Goal: Navigation & Orientation: Find specific page/section

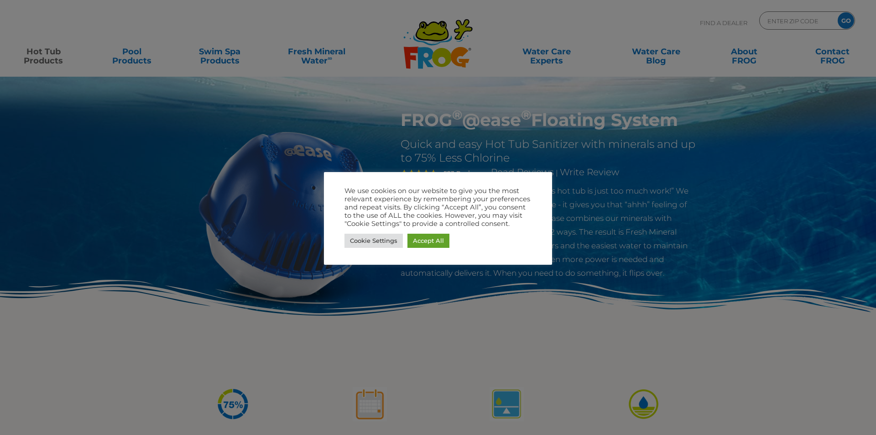
click at [211, 52] on div at bounding box center [438, 217] width 876 height 435
click at [380, 241] on link "Cookie Settings" at bounding box center [373, 241] width 58 height 14
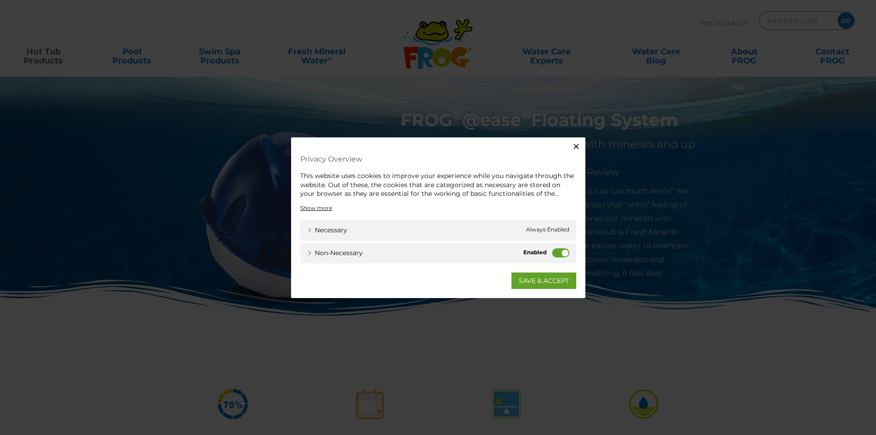
click at [554, 254] on label "Non-necessary" at bounding box center [560, 252] width 17 height 9
click at [0, 0] on input "Non-necessary" at bounding box center [0, 0] width 0 height 0
click at [538, 282] on link "SAVE & ACCEPT" at bounding box center [543, 280] width 65 height 16
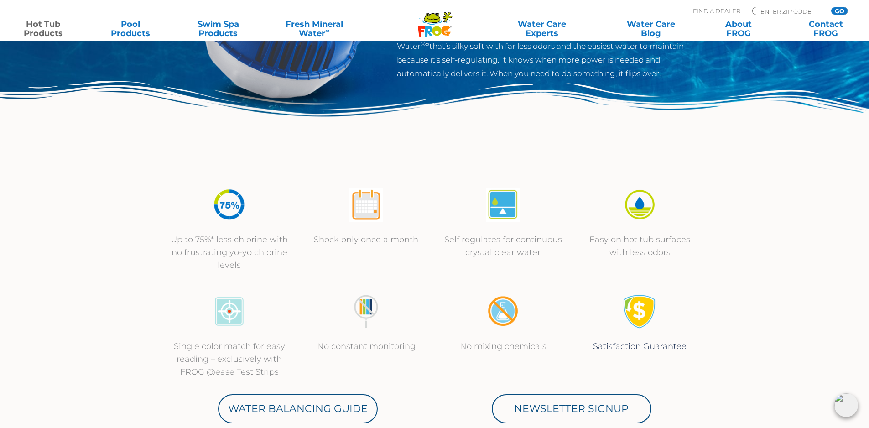
scroll to position [228, 0]
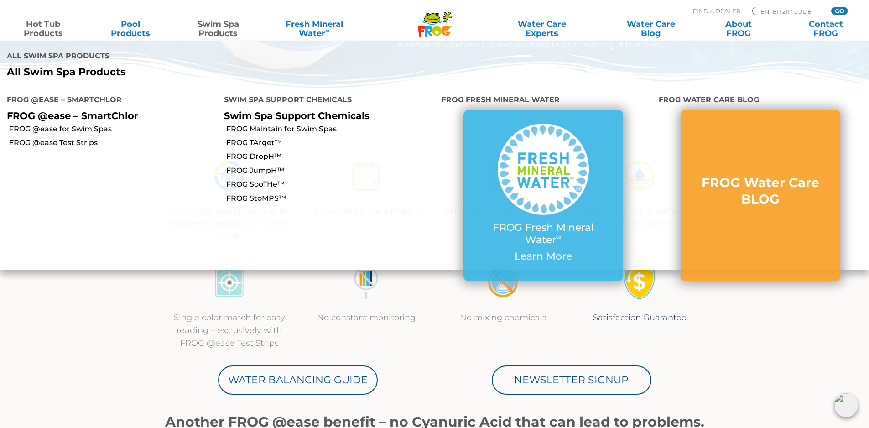
click at [213, 27] on link "Swim Spa Products" at bounding box center [218, 29] width 68 height 18
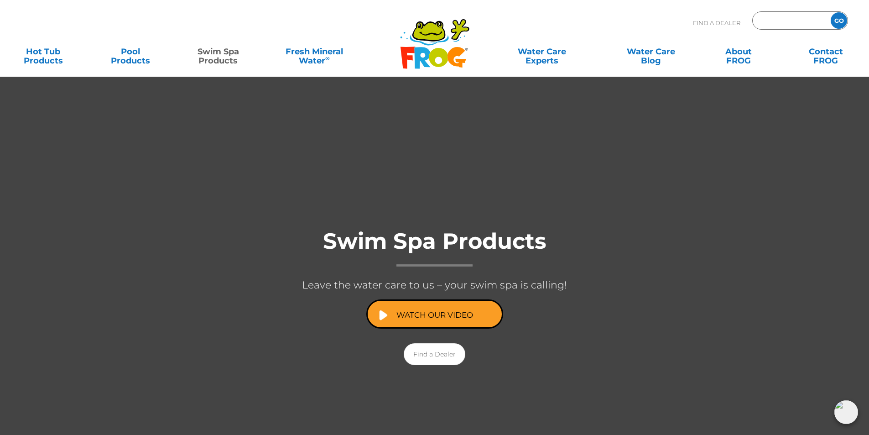
click at [792, 18] on input "Zip Code Form" at bounding box center [791, 20] width 62 height 13
type input "78676"
click at [836, 21] on input "GO" at bounding box center [839, 20] width 16 height 16
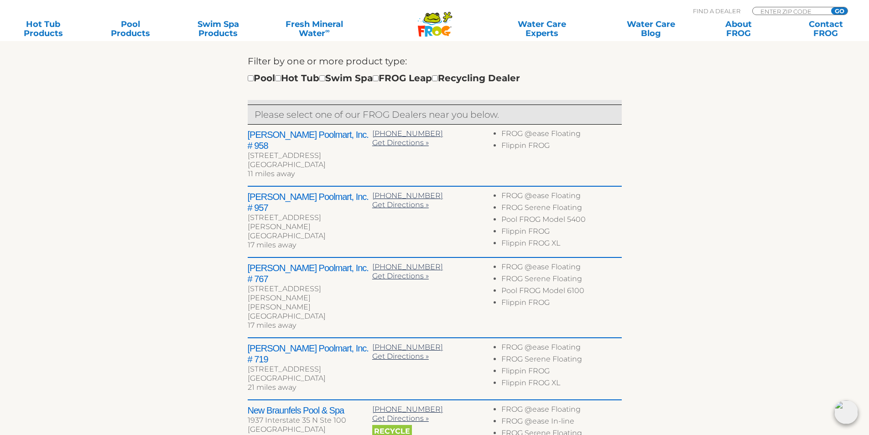
scroll to position [319, 0]
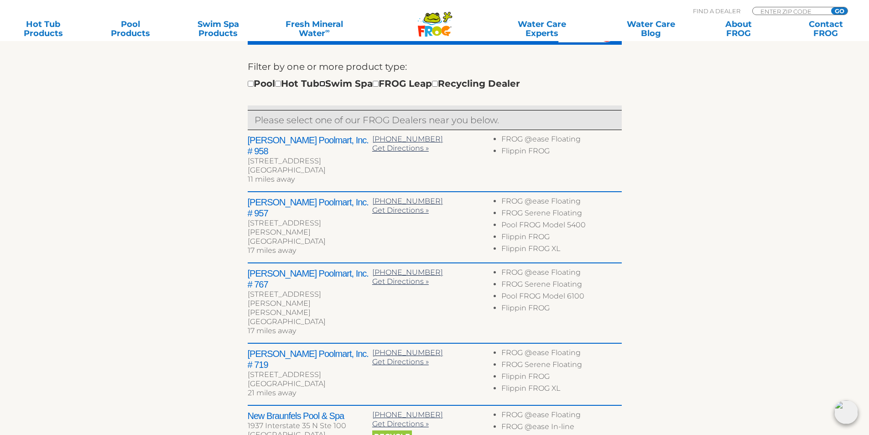
click at [325, 85] on input "checkbox" at bounding box center [322, 84] width 6 height 6
checkbox input "true"
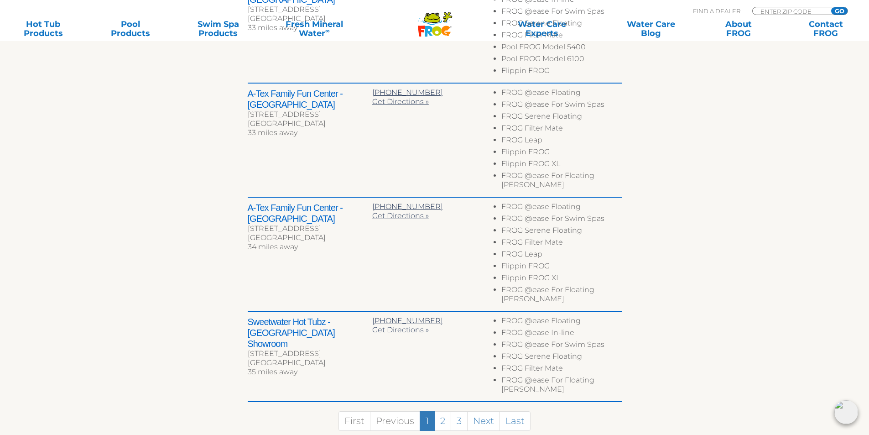
scroll to position [615, 0]
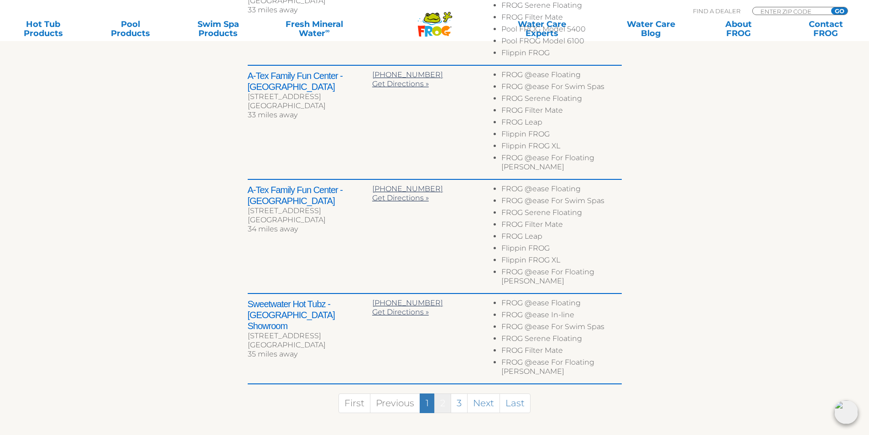
click at [444, 393] on link "2" at bounding box center [442, 403] width 17 height 20
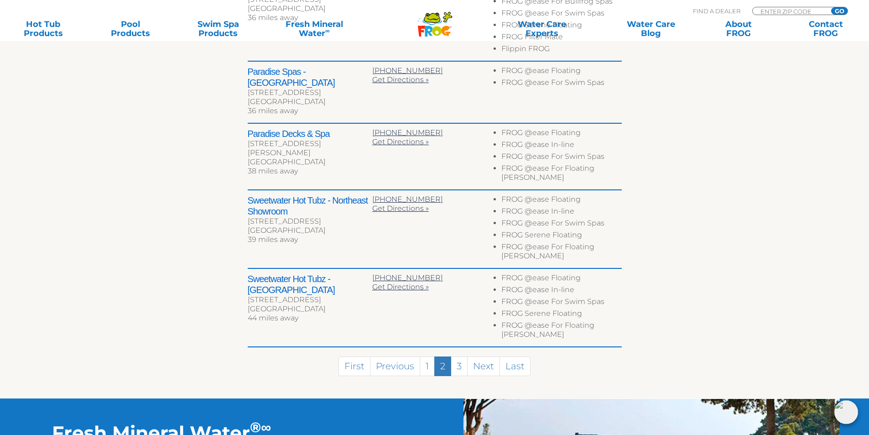
scroll to position [488, 0]
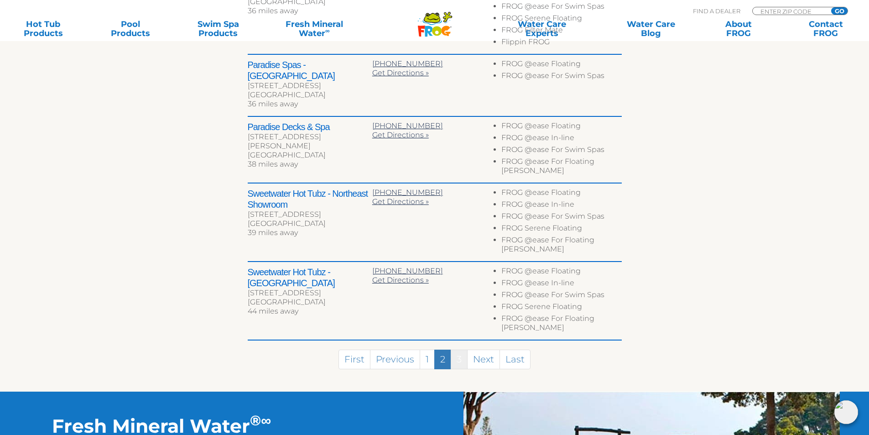
click at [456, 349] on link "3" at bounding box center [459, 359] width 17 height 20
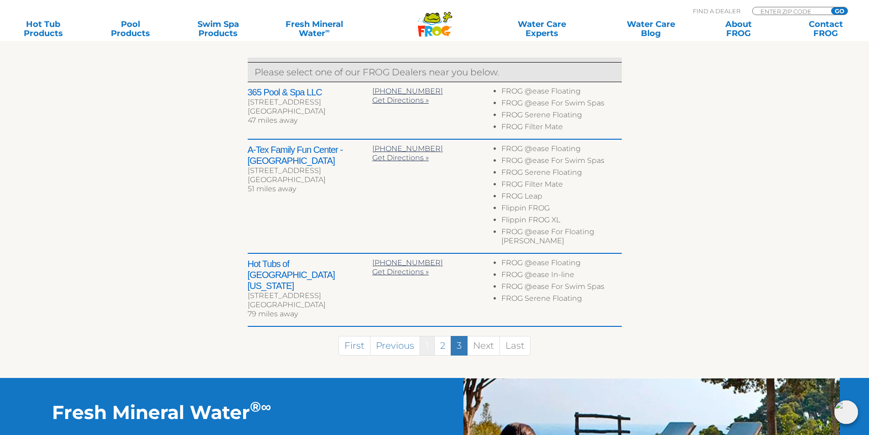
click at [430, 336] on link "1" at bounding box center [427, 346] width 15 height 20
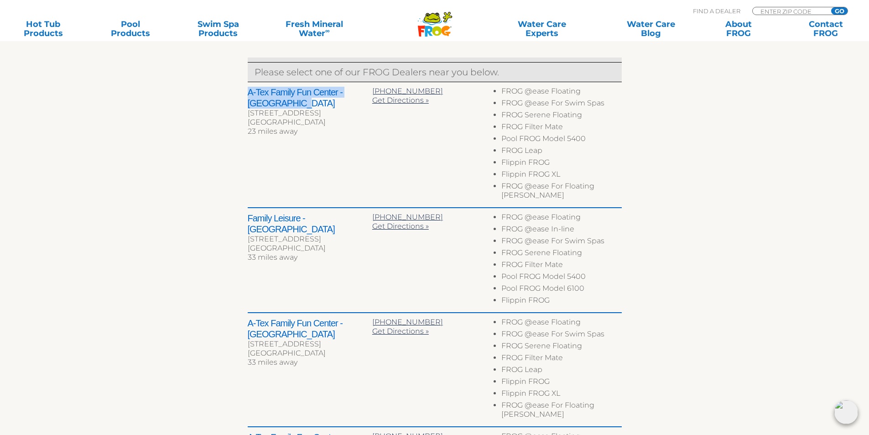
drag, startPoint x: 249, startPoint y: 93, endPoint x: 339, endPoint y: 99, distance: 90.1
click at [339, 99] on h2 "A-Tex Family Fun Center - [GEOGRAPHIC_DATA]" at bounding box center [310, 98] width 125 height 22
copy h2 "A-Tex Family Fun Center - [GEOGRAPHIC_DATA]"
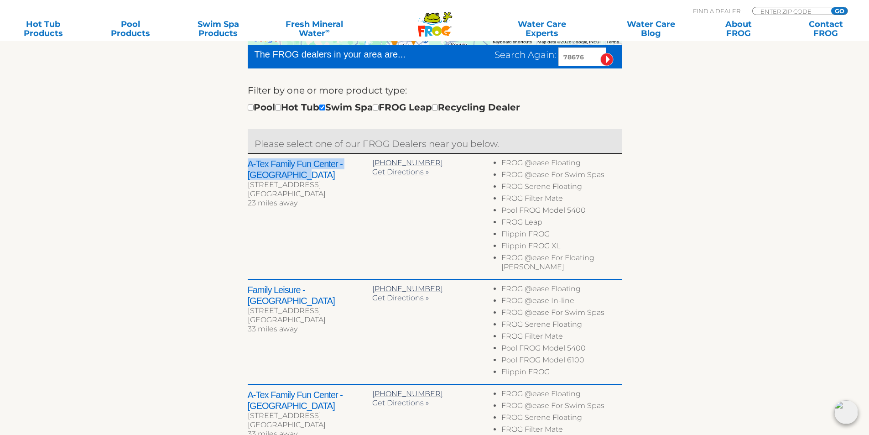
scroll to position [276, 0]
